Goal: Task Accomplishment & Management: Manage account settings

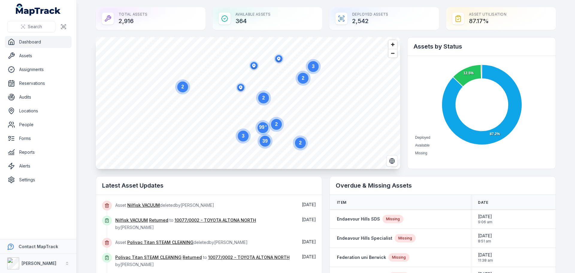
click at [34, 41] on link "Dashboard" at bounding box center [38, 42] width 67 height 12
click at [42, 57] on link "Assets" at bounding box center [38, 56] width 67 height 12
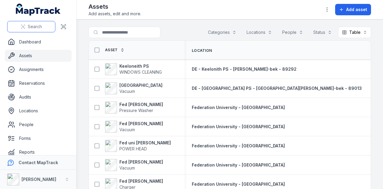
click at [43, 30] on button "Search" at bounding box center [31, 26] width 48 height 11
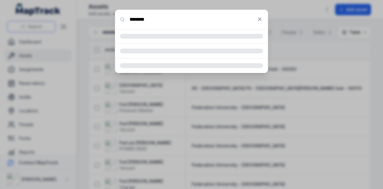
type input "********"
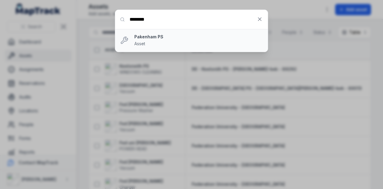
click at [140, 36] on strong "Pakenham PS" at bounding box center [198, 37] width 129 height 6
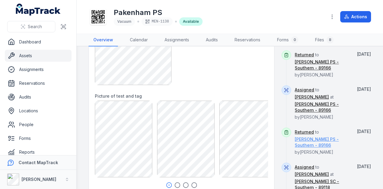
scroll to position [259, 0]
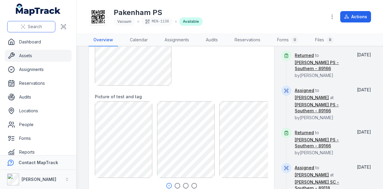
click at [33, 32] on div "Search" at bounding box center [38, 26] width 76 height 19
click at [33, 26] on span "Search" at bounding box center [35, 27] width 14 height 6
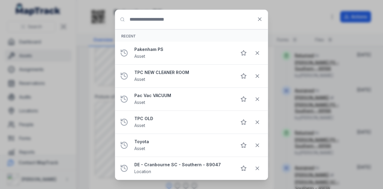
click at [51, 13] on div "Search for anything Recent Pakenham PS Asset TPC NEW CLEANER ROOM Asset Pac Vac…" at bounding box center [191, 94] width 383 height 189
click at [259, 21] on icon at bounding box center [260, 19] width 6 height 6
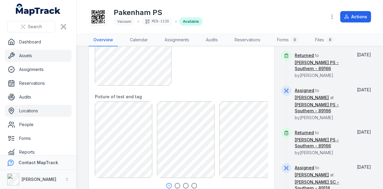
click at [45, 109] on link "Locations" at bounding box center [38, 111] width 67 height 12
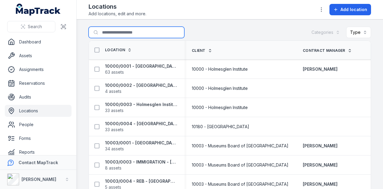
click at [146, 30] on input "Search for locations" at bounding box center [137, 32] width 96 height 11
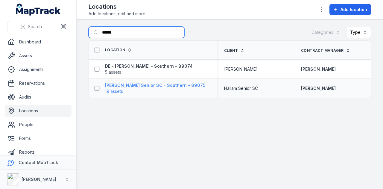
type input "******"
click at [151, 84] on strong "[PERSON_NAME] Senior SC - Southern - 89075" at bounding box center [155, 85] width 101 height 6
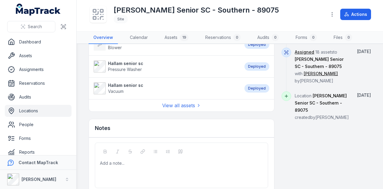
scroll to position [405, 0]
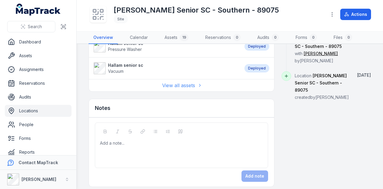
click at [188, 82] on link "View all assets" at bounding box center [181, 85] width 39 height 7
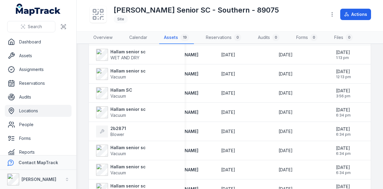
scroll to position [162, 0]
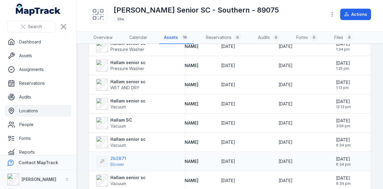
click at [118, 158] on strong "2b2871" at bounding box center [118, 158] width 16 height 6
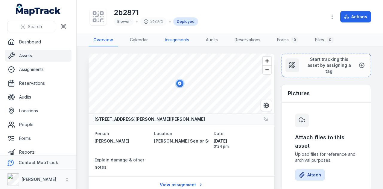
click at [184, 42] on link "Assignments" at bounding box center [177, 40] width 34 height 13
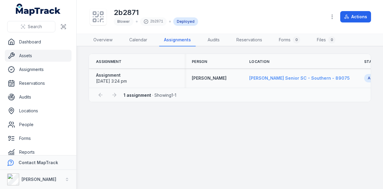
click at [280, 77] on span "[PERSON_NAME] Senior SC - Southern - 89075" at bounding box center [299, 77] width 101 height 5
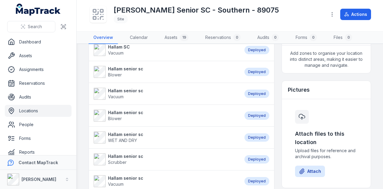
scroll to position [180, 0]
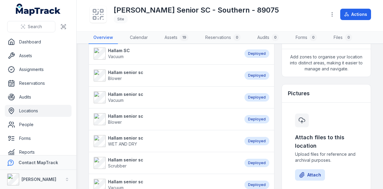
click at [114, 113] on strong "Hallam senior sc" at bounding box center [125, 116] width 35 height 6
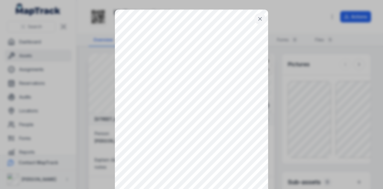
drag, startPoint x: 258, startPoint y: 17, endPoint x: 261, endPoint y: 27, distance: 11.1
click at [258, 16] on icon at bounding box center [260, 19] width 6 height 6
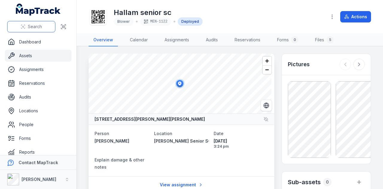
click at [40, 23] on button "Search" at bounding box center [31, 26] width 48 height 11
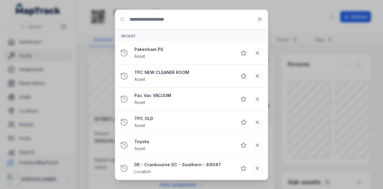
click at [195, 23] on input "Search for anything" at bounding box center [191, 19] width 153 height 19
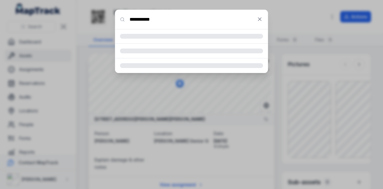
type input "**********"
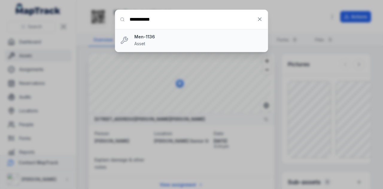
click at [177, 41] on div "Men-1136 Asset" at bounding box center [198, 40] width 129 height 13
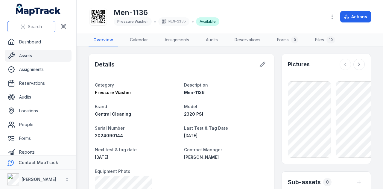
click at [30, 25] on span "Search" at bounding box center [35, 27] width 14 height 6
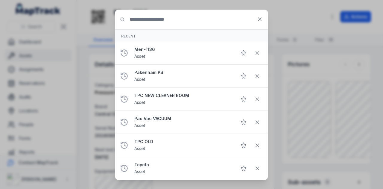
click at [179, 25] on input "Search for anything" at bounding box center [191, 19] width 153 height 19
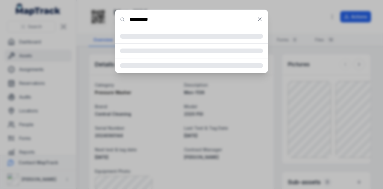
type input "**********"
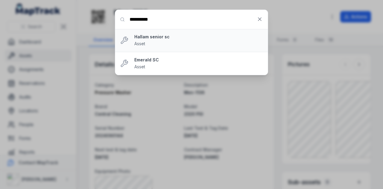
click at [143, 42] on span "Asset" at bounding box center [139, 43] width 11 height 5
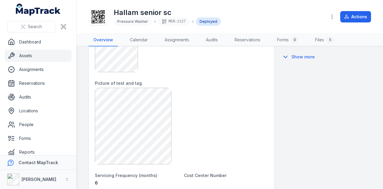
scroll to position [419, 0]
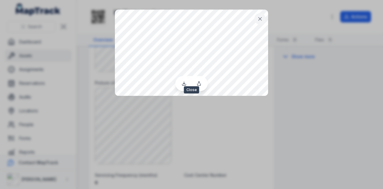
click at [258, 18] on icon at bounding box center [260, 19] width 6 height 6
click at [259, 17] on icon at bounding box center [260, 19] width 6 height 6
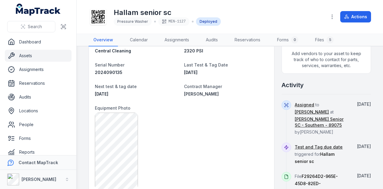
scroll to position [180, 0]
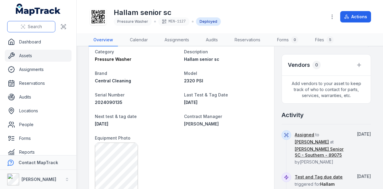
click at [30, 28] on span "Search" at bounding box center [35, 27] width 14 height 6
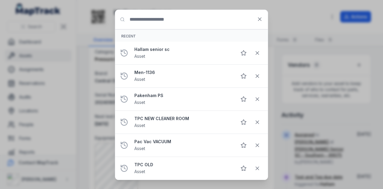
click at [150, 26] on input "Search for anything" at bounding box center [191, 19] width 153 height 19
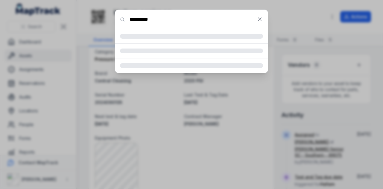
type input "**********"
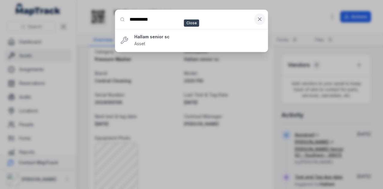
click at [257, 20] on button at bounding box center [259, 18] width 11 height 11
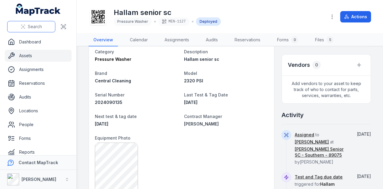
click at [37, 29] on span "Search" at bounding box center [35, 27] width 14 height 6
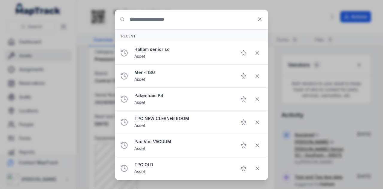
click at [145, 23] on input "Search for anything" at bounding box center [191, 19] width 153 height 19
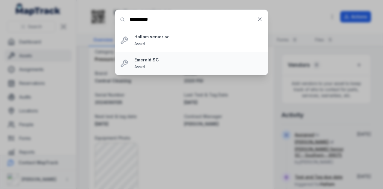
type input "**********"
click at [155, 59] on strong "Emerald SC" at bounding box center [198, 60] width 129 height 6
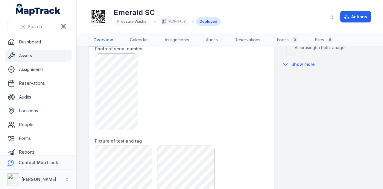
scroll to position [329, 0]
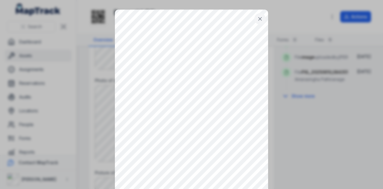
click at [261, 20] on icon at bounding box center [260, 19] width 6 height 6
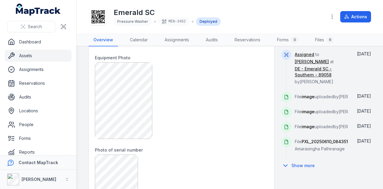
scroll to position [269, 0]
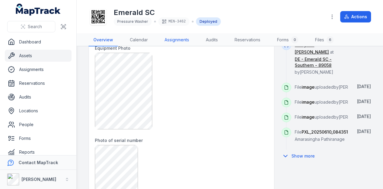
click at [174, 38] on link "Assignments" at bounding box center [177, 40] width 34 height 13
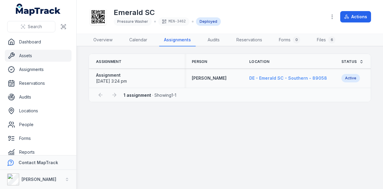
click at [264, 80] on span "DE - Emerald SC - Southern - 89058" at bounding box center [288, 77] width 78 height 5
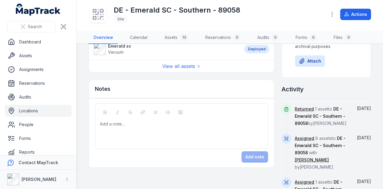
scroll to position [299, 0]
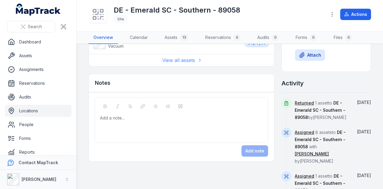
click at [189, 59] on link "View all assets" at bounding box center [181, 60] width 39 height 7
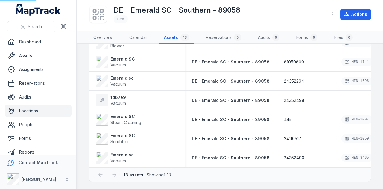
scroll to position [7, 0]
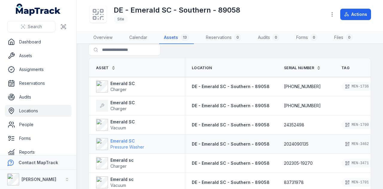
click at [120, 141] on strong "Emerald SC" at bounding box center [127, 141] width 34 height 6
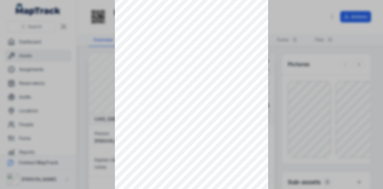
scroll to position [3, 0]
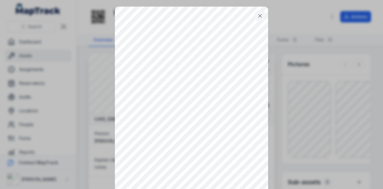
click at [259, 16] on icon at bounding box center [260, 16] width 6 height 6
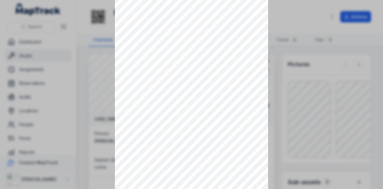
scroll to position [90, 0]
click at [316, 45] on div at bounding box center [191, 4] width 383 height 189
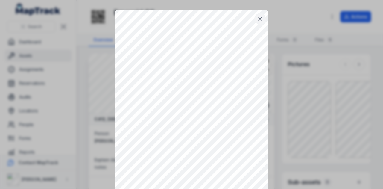
click at [257, 18] on icon at bounding box center [260, 19] width 6 height 6
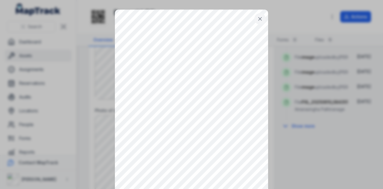
click at [260, 16] on icon at bounding box center [260, 19] width 6 height 6
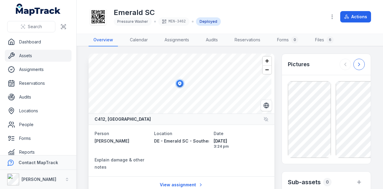
click at [359, 64] on button at bounding box center [359, 64] width 11 height 11
click at [359, 65] on button at bounding box center [359, 64] width 11 height 11
click at [343, 67] on icon at bounding box center [345, 64] width 6 height 6
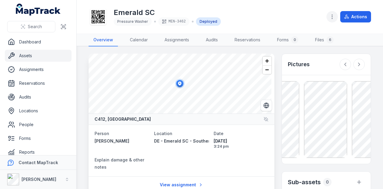
click at [334, 19] on icon "button" at bounding box center [332, 17] width 6 height 6
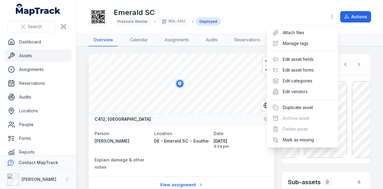
click at [356, 41] on div "Toggle Navigation Emerald SC Pressure Washer MEN-3462 Deployed Actions Overview…" at bounding box center [230, 94] width 307 height 189
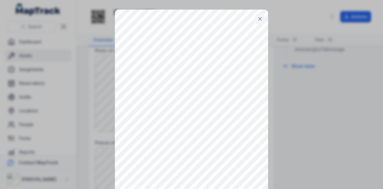
click at [257, 20] on icon at bounding box center [260, 19] width 6 height 6
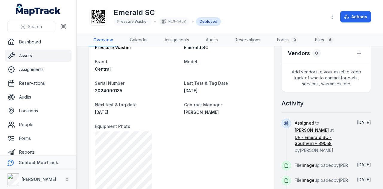
scroll to position [150, 0]
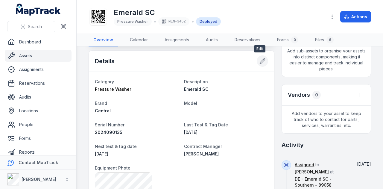
click at [260, 62] on icon at bounding box center [262, 61] width 5 height 5
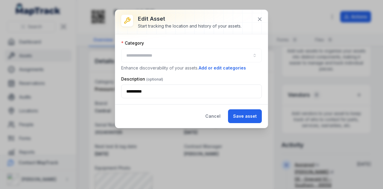
type input "**********"
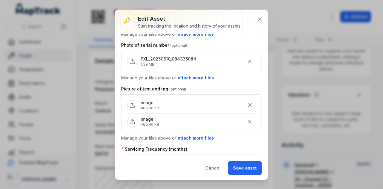
scroll to position [269, 0]
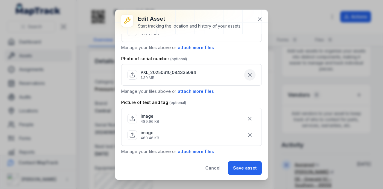
click at [248, 72] on icon "button" at bounding box center [250, 75] width 6 height 6
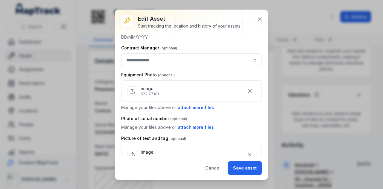
scroll to position [210, 0]
click at [199, 124] on button "attach more files" at bounding box center [196, 127] width 37 height 7
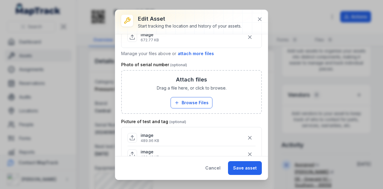
scroll to position [269, 0]
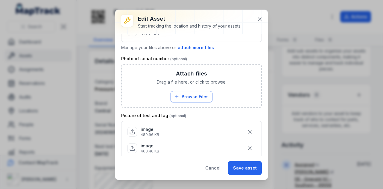
click at [192, 100] on div "Attach files Drag a file here, or click to browse. Browse Files Take Photos" at bounding box center [191, 86] width 139 height 43
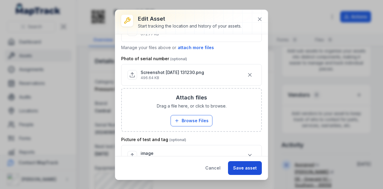
click at [245, 167] on button "Save asset" at bounding box center [245, 168] width 34 height 14
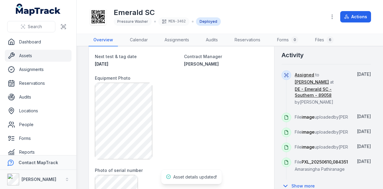
scroll to position [288, 0]
